Goal: Communication & Community: Answer question/provide support

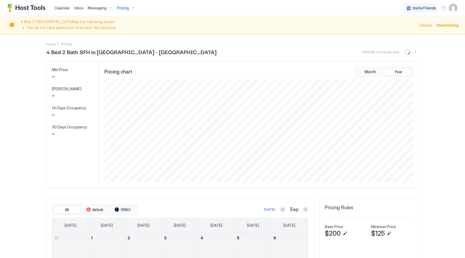
scroll to position [103, 310]
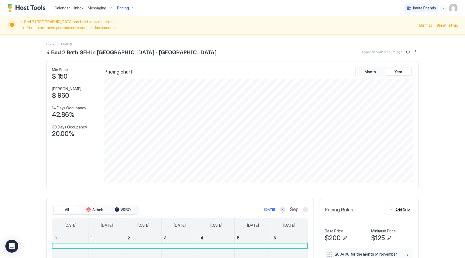
scroll to position [103, 310]
click at [96, 8] on span "Messaging" at bounding box center [97, 8] width 19 height 5
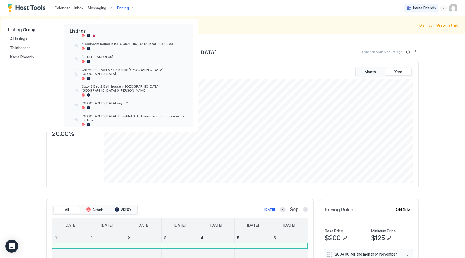
scroll to position [0, 0]
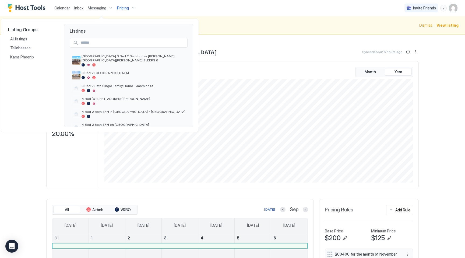
click at [107, 43] on input "Input Field" at bounding box center [133, 42] width 109 height 9
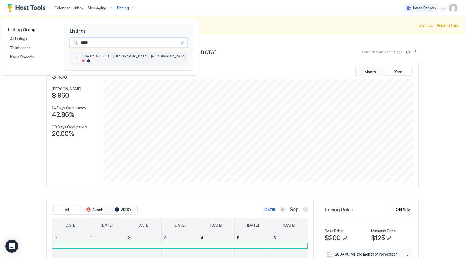
type input "*****"
click at [111, 58] on div "4 Bed 2 Bath SFH in [GEOGRAPHIC_DATA] - [GEOGRAPHIC_DATA]" at bounding box center [134, 58] width 104 height 8
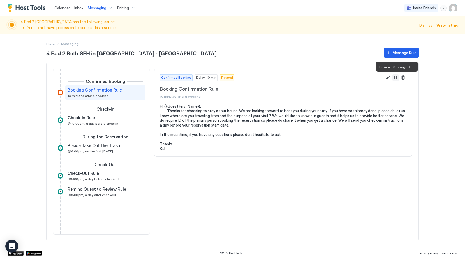
click at [396, 77] on button "Resume Message Rule" at bounding box center [395, 77] width 6 height 6
click at [80, 8] on span "Inbox" at bounding box center [78, 8] width 9 height 5
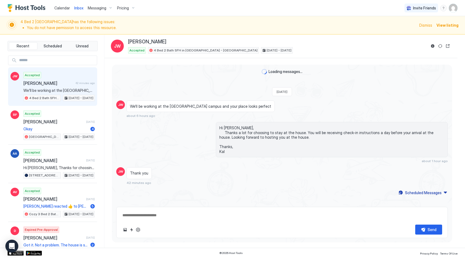
click at [69, 84] on span "[PERSON_NAME]" at bounding box center [48, 82] width 50 height 5
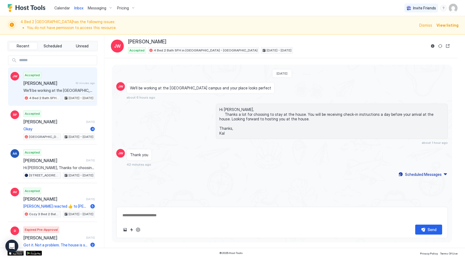
click at [159, 216] on textarea at bounding box center [282, 215] width 320 height 10
click at [418, 174] on div "Scheduled Messages" at bounding box center [423, 174] width 37 height 6
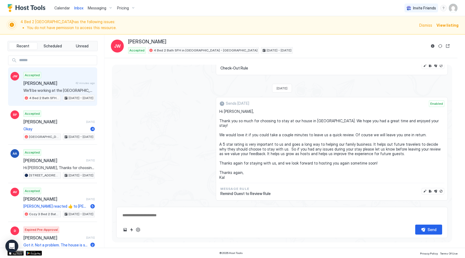
click at [62, 84] on span "[PERSON_NAME]" at bounding box center [48, 82] width 50 height 5
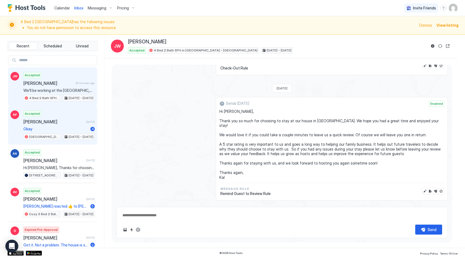
click at [52, 128] on span "Okay" at bounding box center [55, 128] width 65 height 5
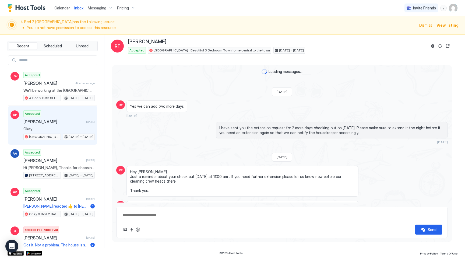
scroll to position [428, 0]
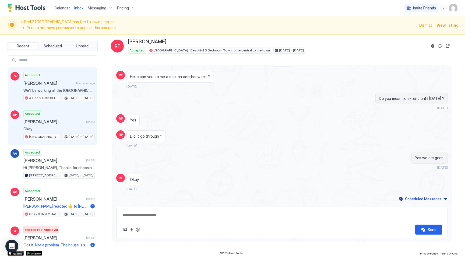
click at [46, 80] on span "[PERSON_NAME]" at bounding box center [48, 82] width 50 height 5
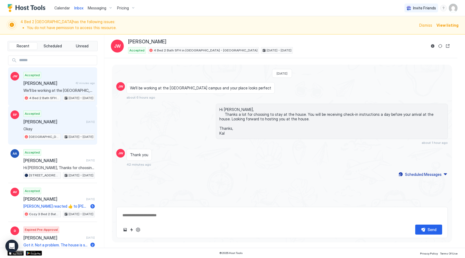
click at [51, 121] on span "[PERSON_NAME]" at bounding box center [53, 121] width 61 height 5
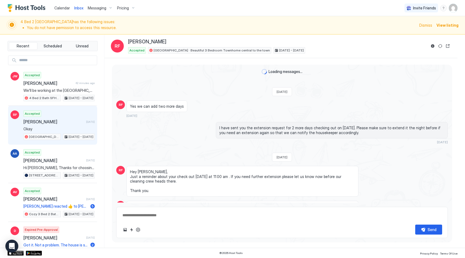
scroll to position [428, 0]
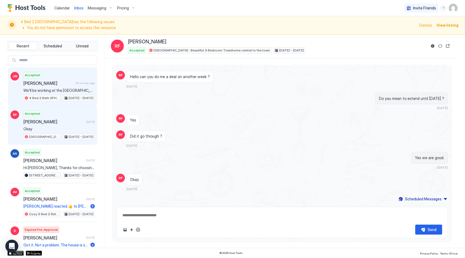
click at [50, 86] on div "Accepted [PERSON_NAME] 42 minutes ago We'll be working at the [GEOGRAPHIC_DATA]…" at bounding box center [58, 87] width 71 height 30
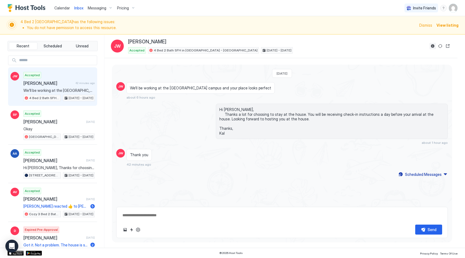
click at [433, 47] on button "Reservation information" at bounding box center [432, 46] width 6 height 6
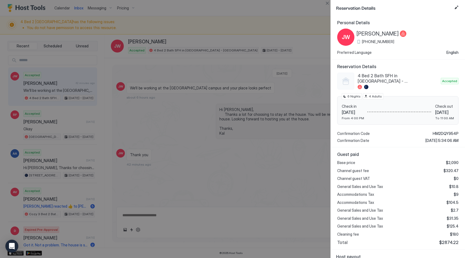
scroll to position [46, 0]
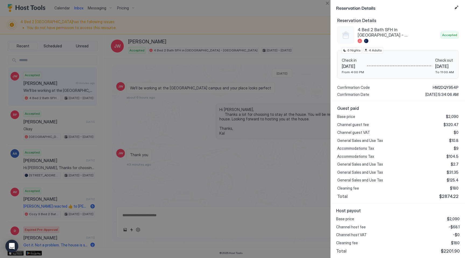
click at [446, 251] on span "$2201.90" at bounding box center [450, 250] width 19 height 5
click at [361, 66] on span "[DATE]" at bounding box center [353, 66] width 22 height 5
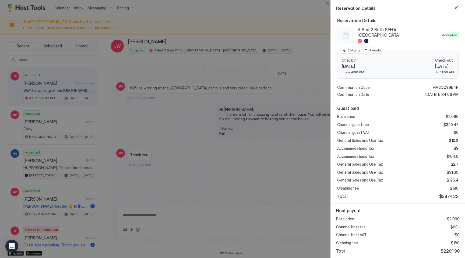
click at [361, 127] on div "Base price $2,090 Channel guest fee $320.47 Channel guest VAT $0 General Sales …" at bounding box center [397, 156] width 121 height 85
click at [256, 93] on div at bounding box center [232, 129] width 465 height 258
click at [327, 2] on button "Close" at bounding box center [327, 3] width 6 height 6
type textarea "*"
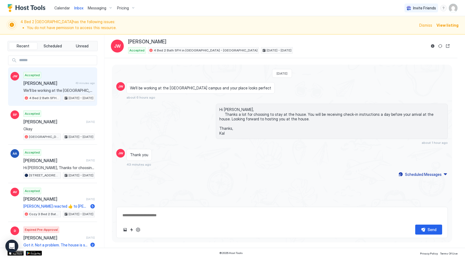
click at [262, 118] on span "Hi [PERSON_NAME], Thanks a lot for choosing to stay at the house. You will be r…" at bounding box center [331, 121] width 225 height 28
click at [122, 9] on span "Pricing" at bounding box center [123, 8] width 12 height 5
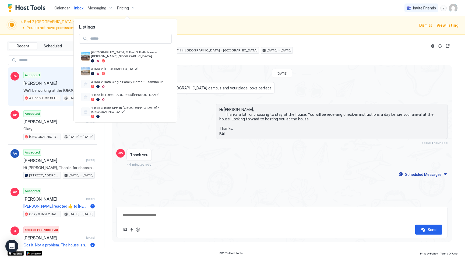
click at [118, 40] on input "Input Field" at bounding box center [129, 38] width 83 height 9
click at [209, 108] on div at bounding box center [232, 129] width 465 height 258
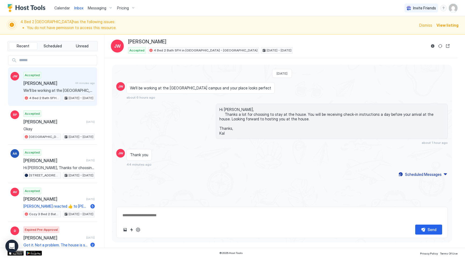
click at [57, 84] on span "[PERSON_NAME]" at bounding box center [48, 82] width 50 height 5
click at [132, 7] on div "Pricing" at bounding box center [126, 7] width 23 height 9
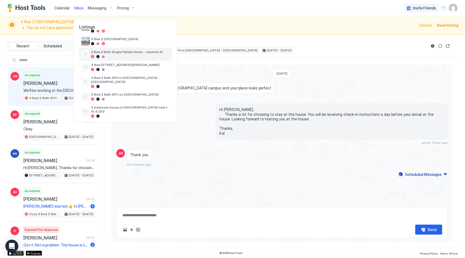
scroll to position [33, 0]
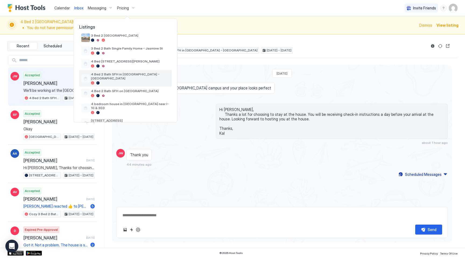
click at [119, 74] on span "4 Bed 2 Bath SFH in [GEOGRAPHIC_DATA] - [GEOGRAPHIC_DATA]" at bounding box center [130, 76] width 79 height 8
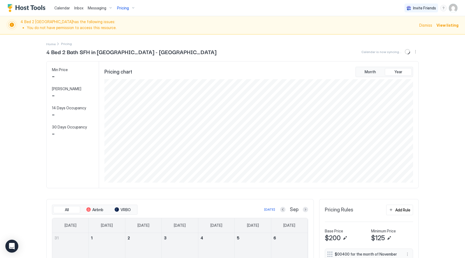
scroll to position [103, 310]
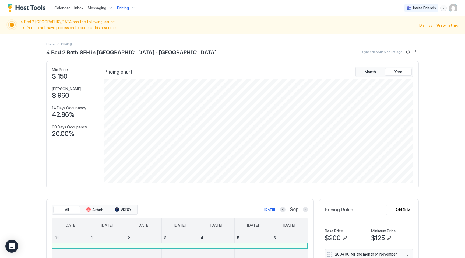
click at [133, 8] on div "Pricing" at bounding box center [126, 7] width 23 height 9
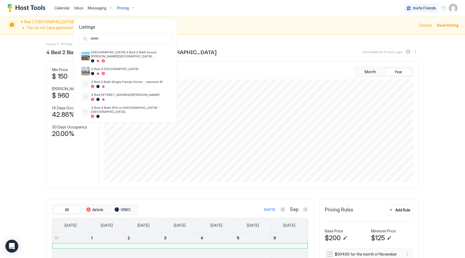
click at [119, 41] on input "Input Field" at bounding box center [129, 38] width 83 height 9
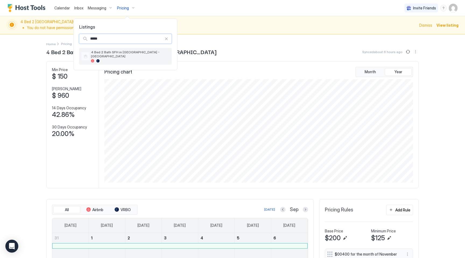
type input "*****"
click at [122, 51] on span "4 Bed 2 Bath SFH in [GEOGRAPHIC_DATA] - [GEOGRAPHIC_DATA]" at bounding box center [130, 54] width 79 height 8
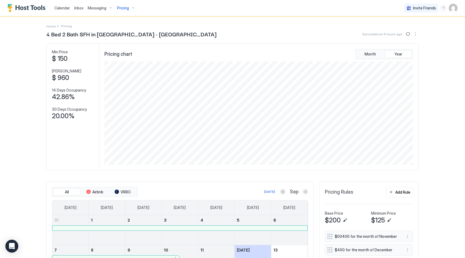
scroll to position [0, 0]
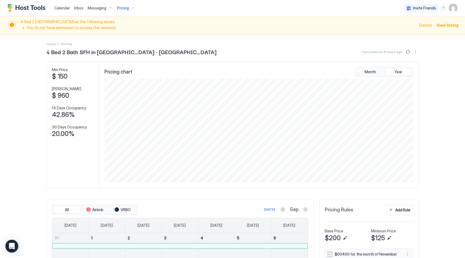
click at [61, 6] on span "Calendar" at bounding box center [62, 8] width 16 height 5
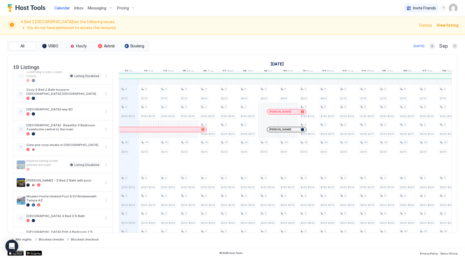
scroll to position [160, 0]
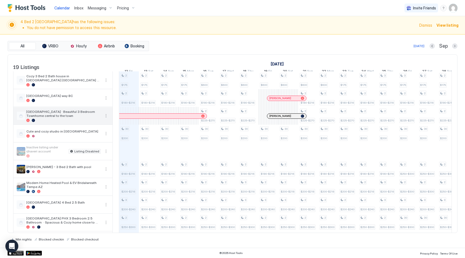
click at [84, 118] on span "[GEOGRAPHIC_DATA] · Beautiful 3 Bedroom Townhome central to the town" at bounding box center [63, 114] width 74 height 8
click at [283, 118] on div at bounding box center [282, 116] width 4 height 4
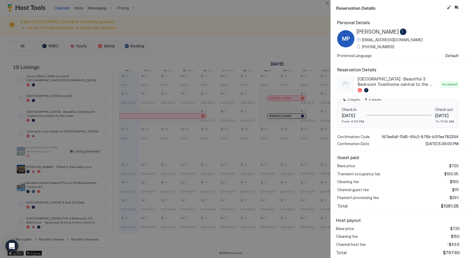
click at [257, 32] on div at bounding box center [232, 129] width 465 height 258
click at [325, 2] on button "Close" at bounding box center [327, 3] width 6 height 6
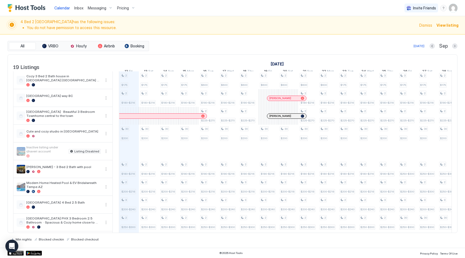
click at [293, 118] on div "[PERSON_NAME]" at bounding box center [283, 115] width 29 height 3
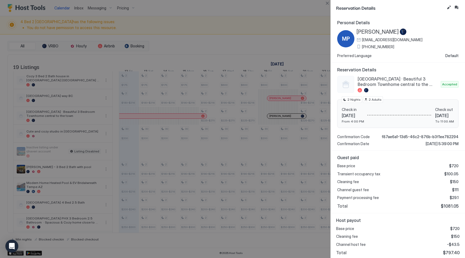
click at [284, 38] on div at bounding box center [232, 129] width 465 height 258
click at [326, 3] on button "Close" at bounding box center [327, 3] width 6 height 6
